Goal: Task Accomplishment & Management: Use online tool/utility

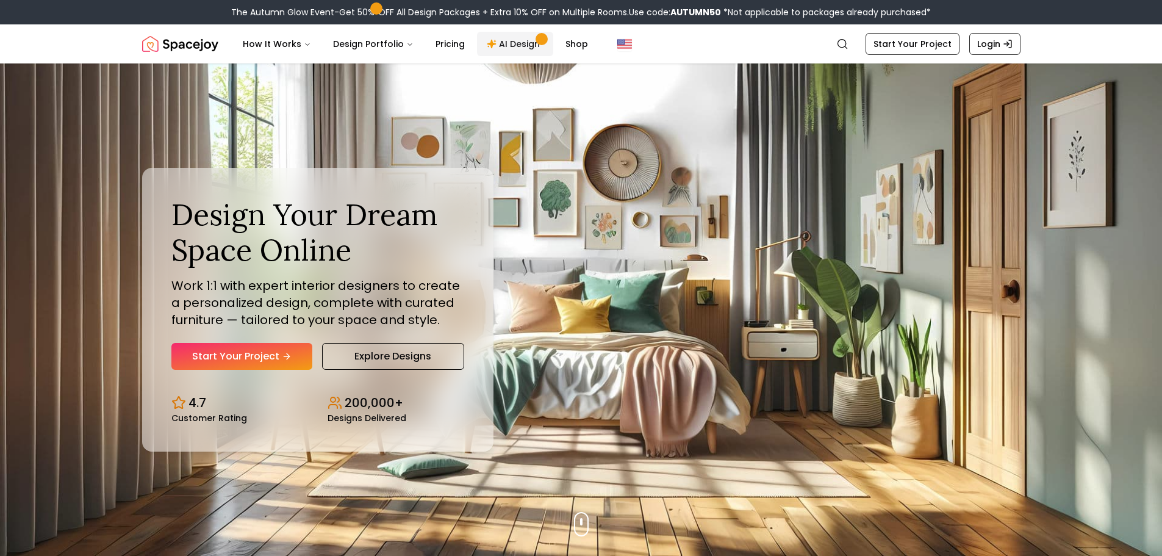
click at [509, 41] on link "AI Design" at bounding box center [515, 44] width 76 height 24
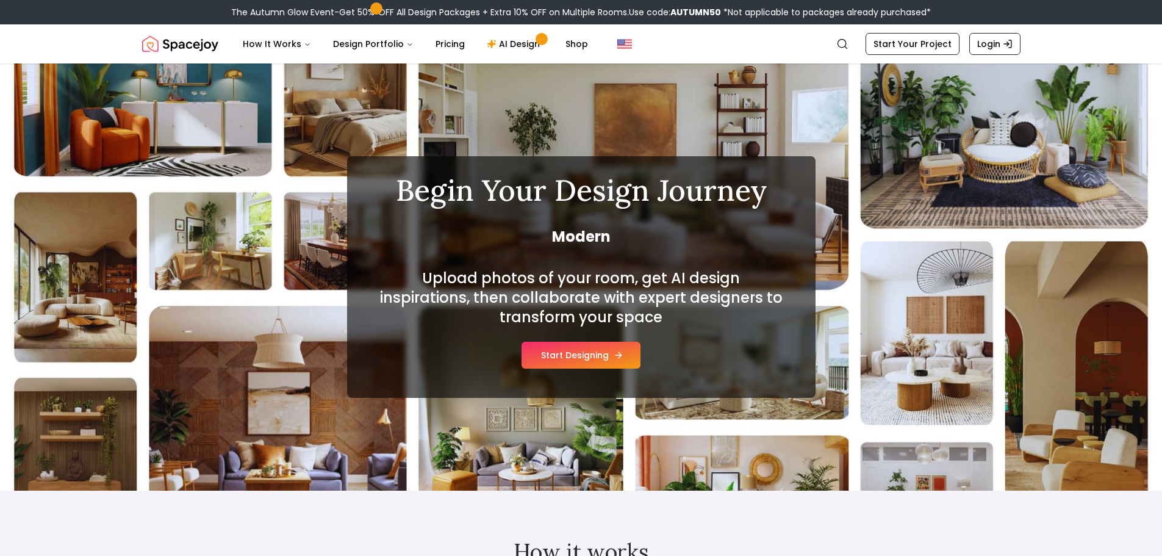
click at [571, 359] on button "Start Designing" at bounding box center [580, 355] width 119 height 27
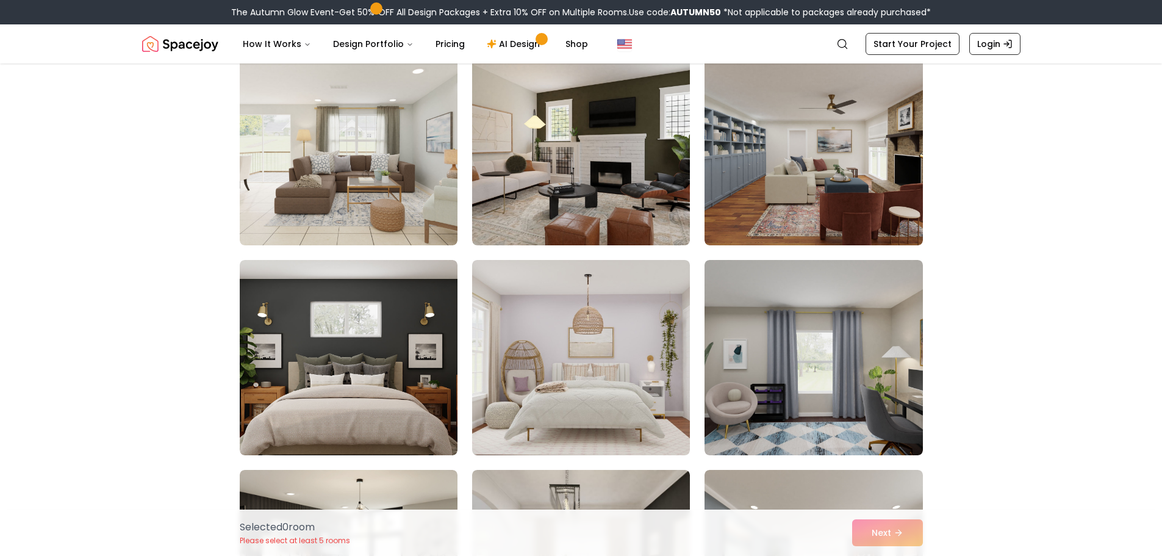
scroll to position [122, 0]
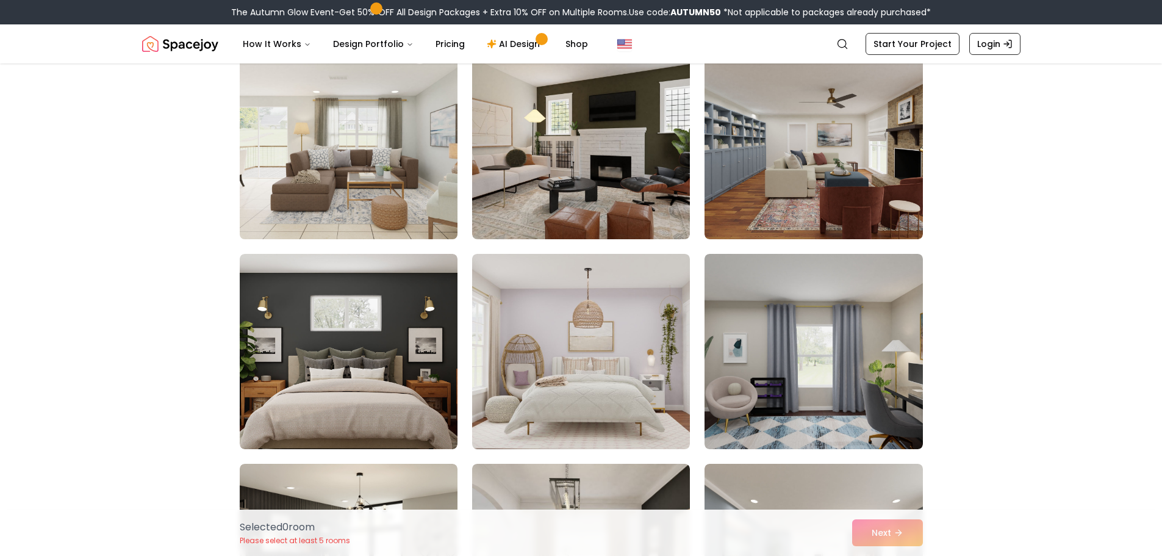
click at [321, 127] on img at bounding box center [348, 141] width 229 height 205
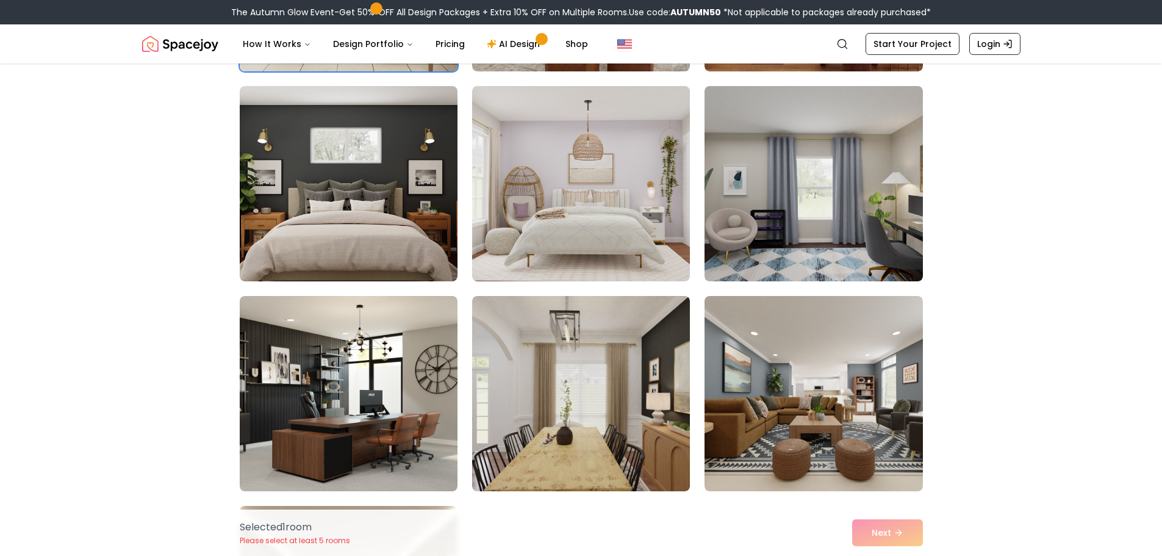
scroll to position [305, 0]
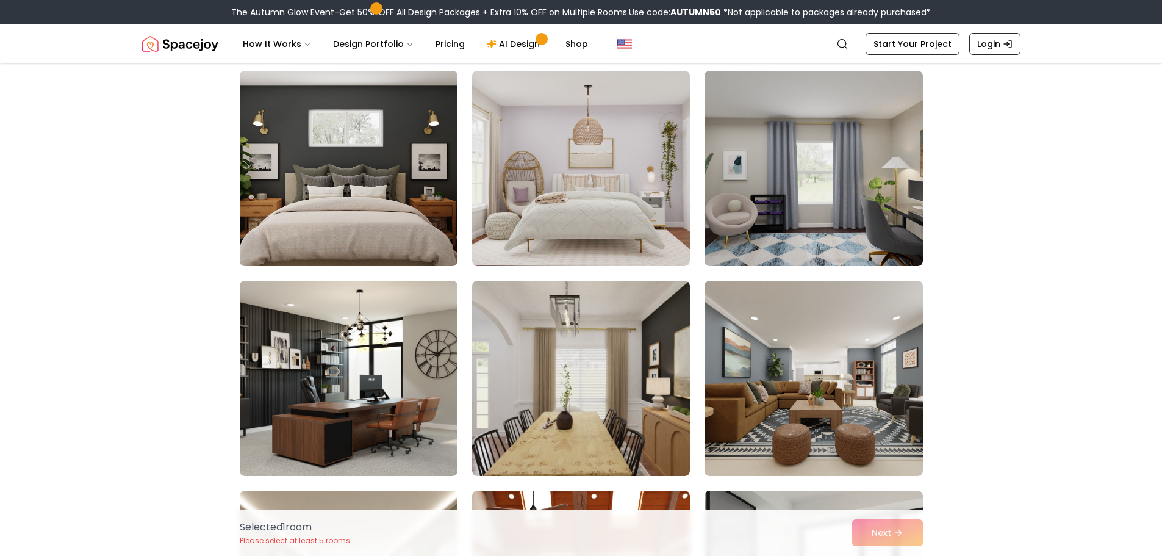
click at [273, 160] on img at bounding box center [348, 168] width 229 height 205
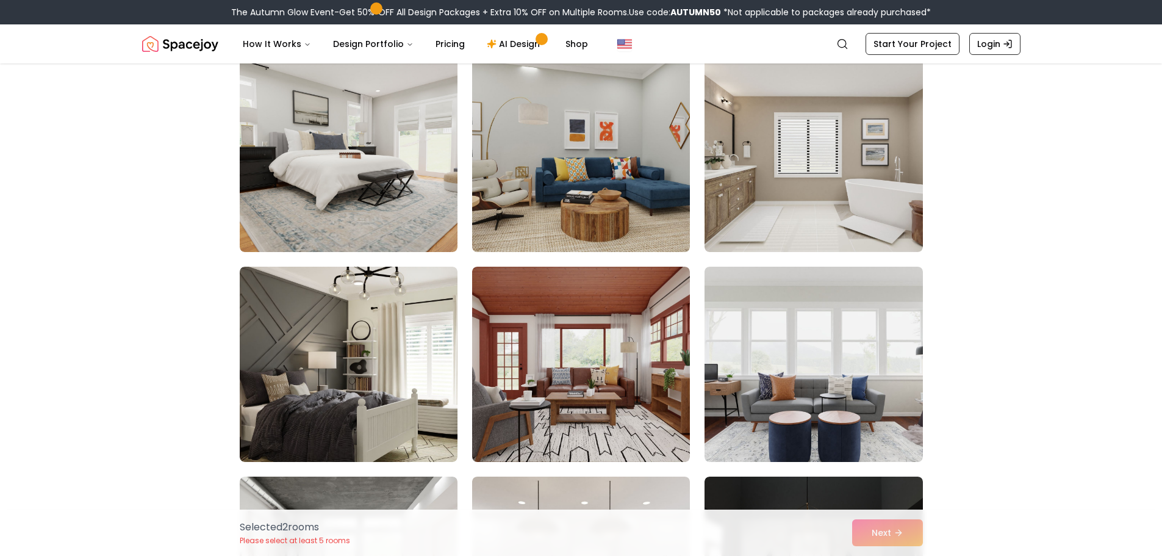
scroll to position [2013, 0]
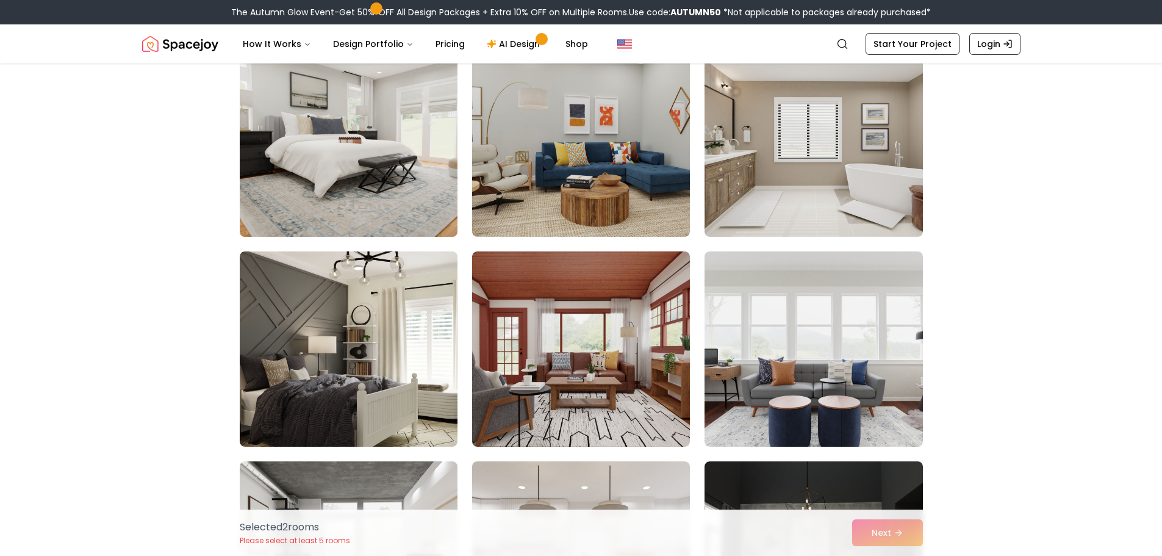
click at [315, 112] on img at bounding box center [348, 139] width 229 height 205
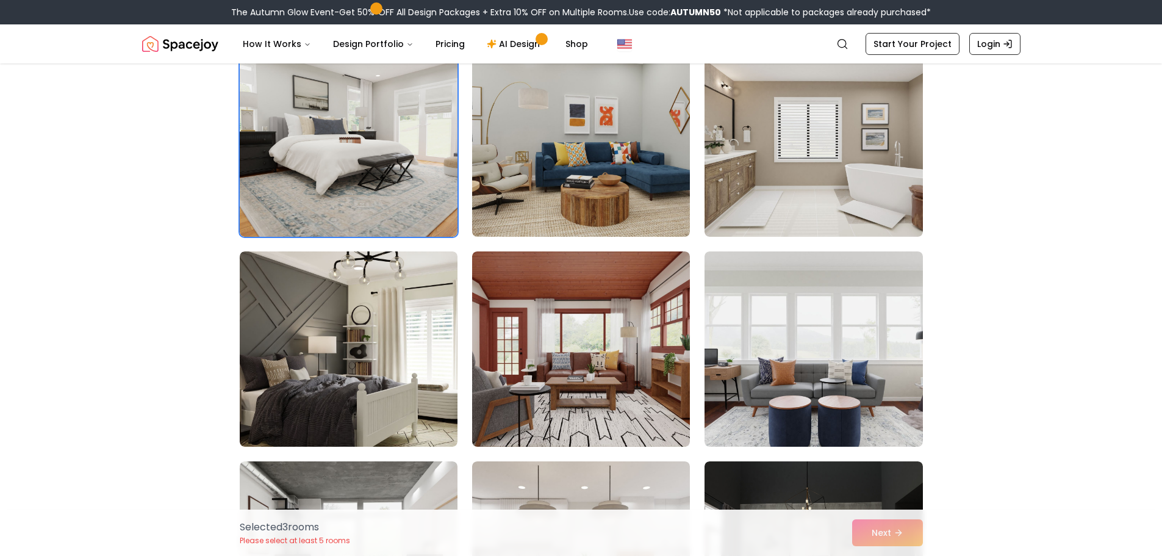
click at [893, 530] on div "Selected 3 room s Please select at least 5 rooms Next" at bounding box center [581, 532] width 703 height 46
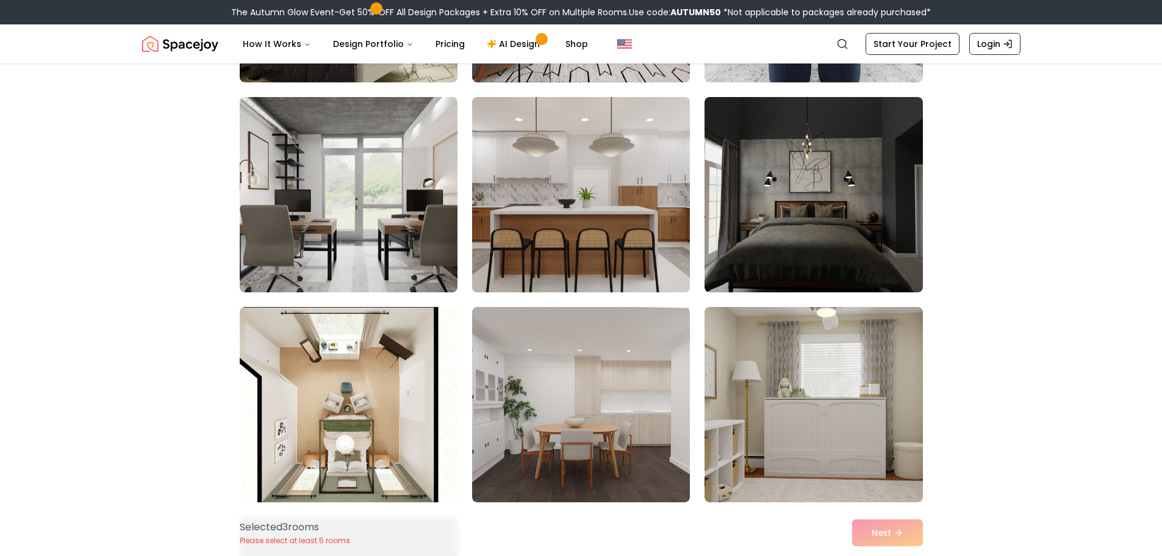
scroll to position [2378, 0]
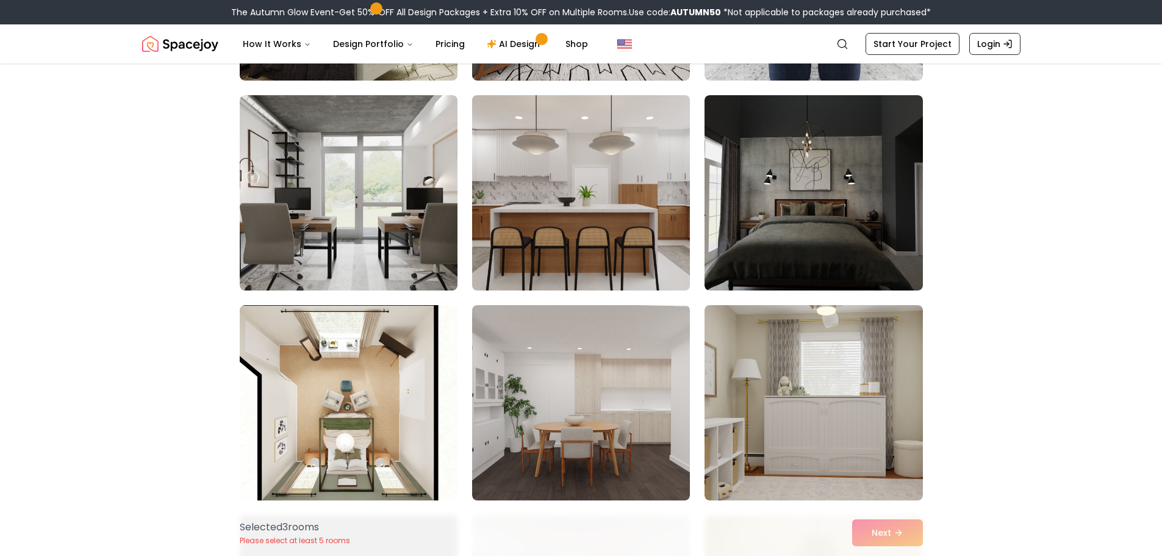
click at [539, 171] on img at bounding box center [581, 192] width 229 height 205
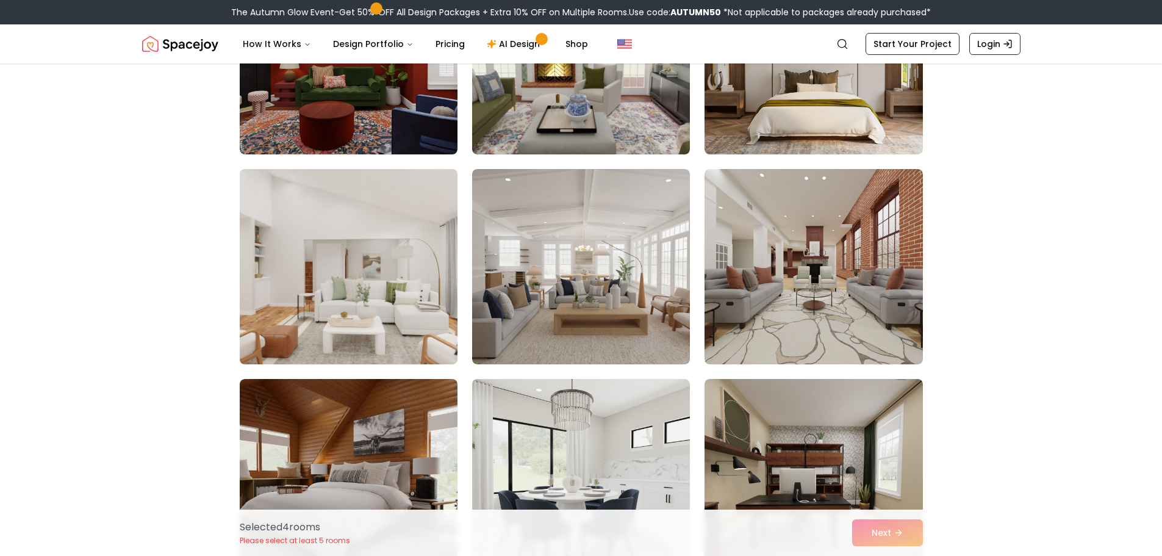
scroll to position [3354, 0]
click at [340, 267] on img at bounding box center [348, 265] width 229 height 205
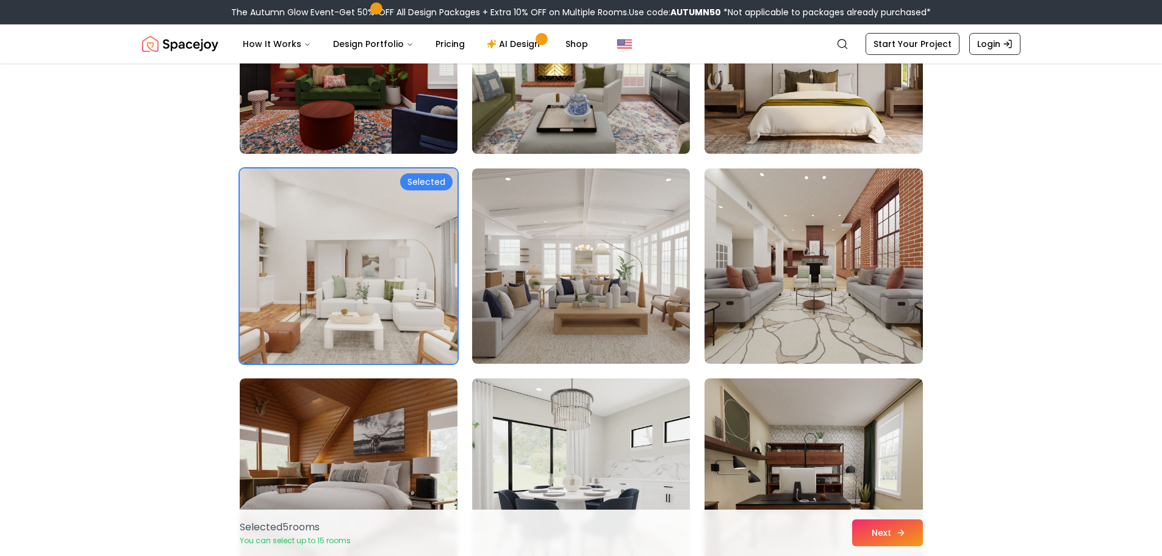
click at [887, 529] on button "Next" at bounding box center [887, 532] width 71 height 27
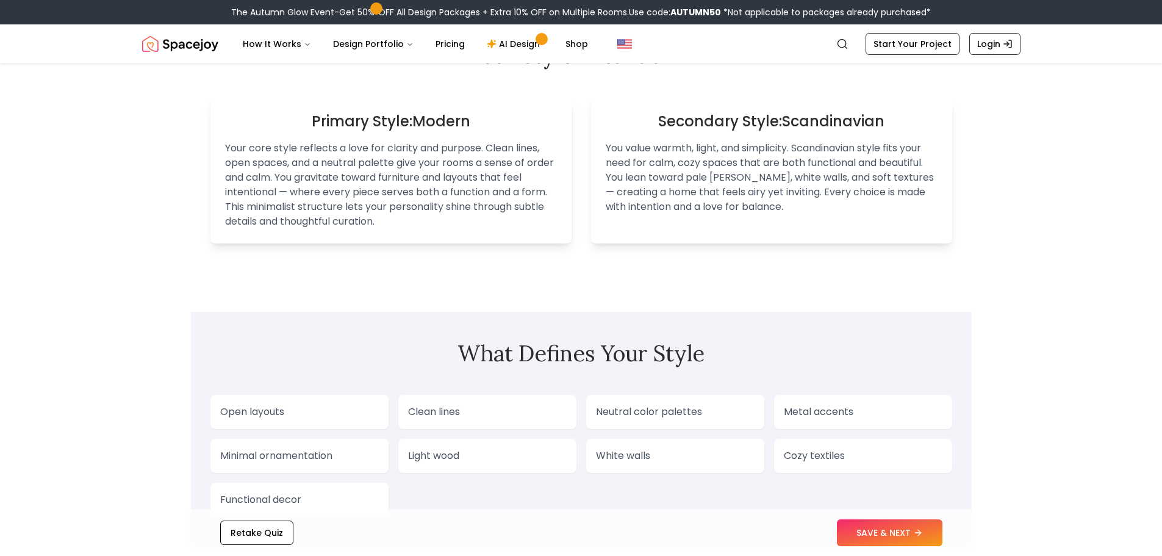
scroll to position [793, 0]
